Goal: Task Accomplishment & Management: Manage account settings

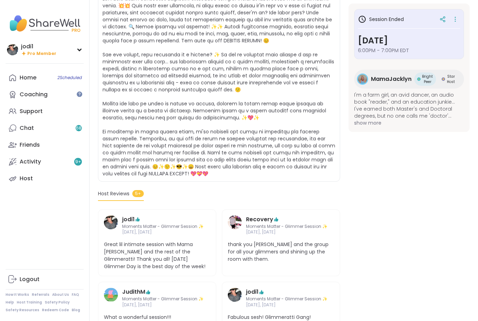
scroll to position [167, 0]
click at [38, 75] on link "Home 2 Scheduled" at bounding box center [45, 77] width 78 height 17
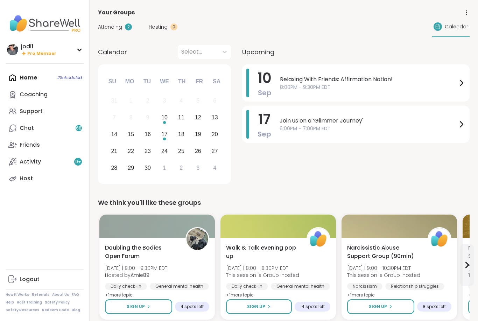
click at [35, 76] on div "Home 2 Scheduled Coaching Support Chat 68 Friends Activity 9 + Host" at bounding box center [45, 128] width 78 height 118
click at [36, 76] on div "Home 2 Scheduled Coaching Support Chat 68 Friends Activity 9 + Host" at bounding box center [45, 128] width 78 height 118
click at [39, 107] on link "Support" at bounding box center [45, 111] width 78 height 17
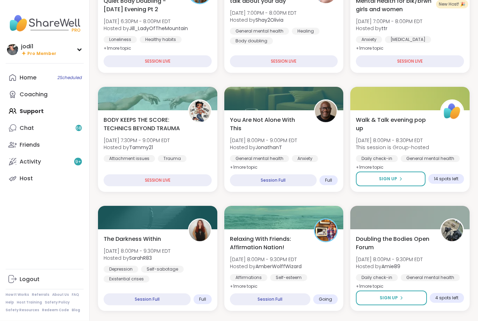
scroll to position [132, 0]
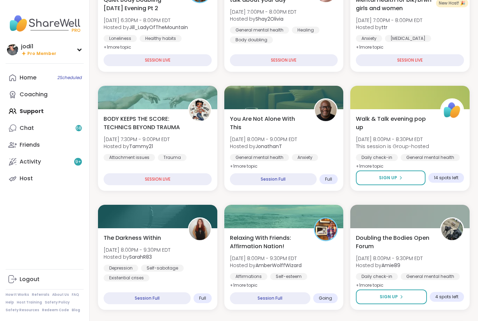
click at [320, 252] on div "Relaxing With Friends: Affirmation Nation! [DATE] 8:00PM - 9:30PM EDT Hosted by…" at bounding box center [284, 262] width 108 height 56
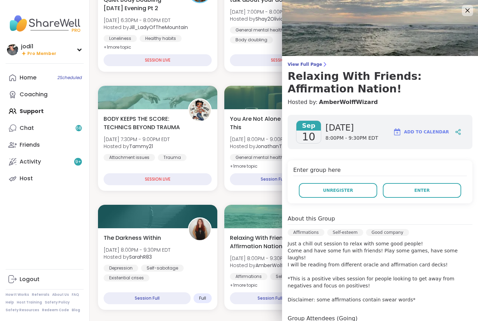
click at [309, 63] on span "View Full Page" at bounding box center [380, 65] width 185 height 6
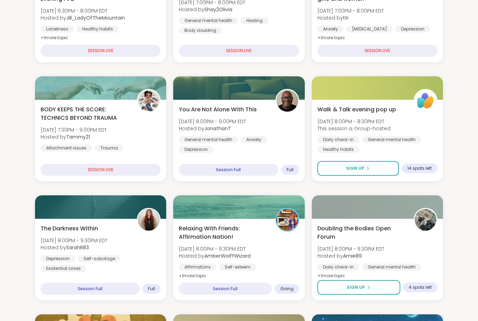
scroll to position [146, 0]
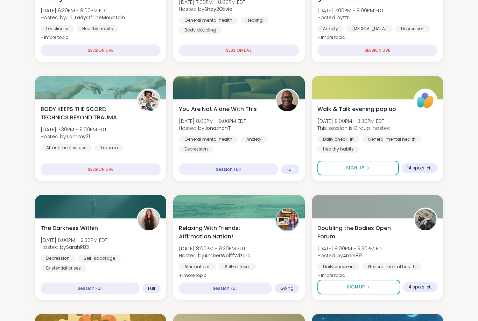
click at [272, 245] on div "Relaxing With Friends: Affirmation Nation! [DATE] 8:00PM - 9:30PM EDT Hosted by…" at bounding box center [239, 252] width 120 height 56
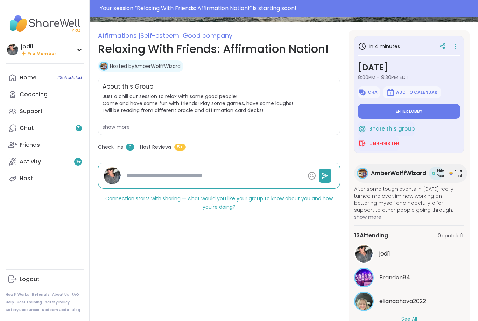
click at [414, 318] on button "See All" at bounding box center [409, 318] width 16 height 7
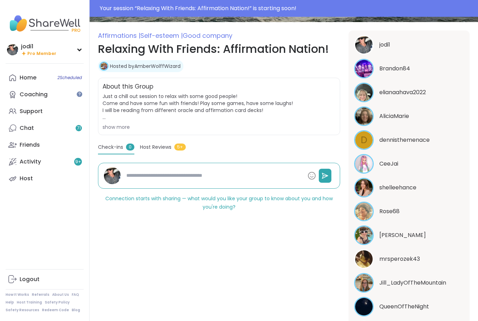
scroll to position [209, 0]
click at [127, 126] on div "show more" at bounding box center [219, 127] width 233 height 7
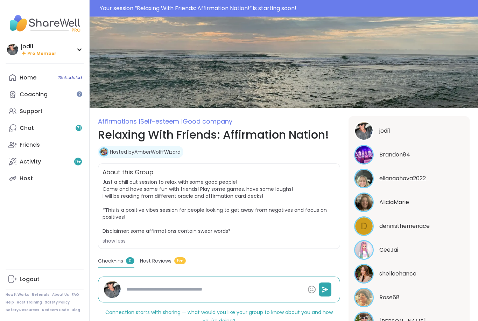
scroll to position [0, 0]
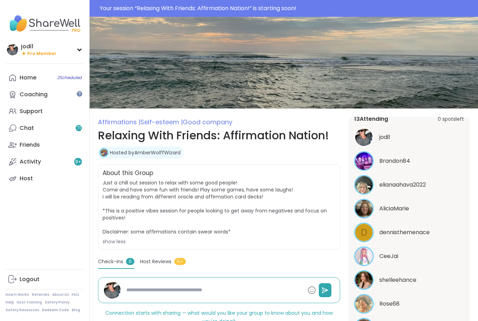
type textarea "*"
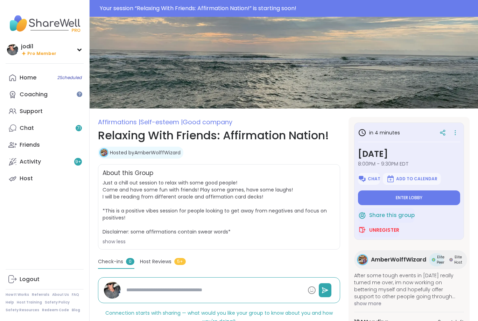
click at [386, 228] on span "Unregister" at bounding box center [384, 229] width 30 height 7
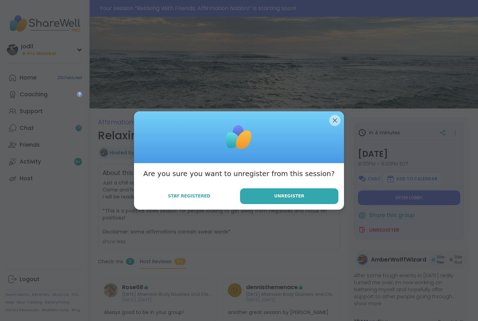
click at [303, 201] on button "Unregister" at bounding box center [289, 196] width 98 height 16
